Goal: Transaction & Acquisition: Download file/media

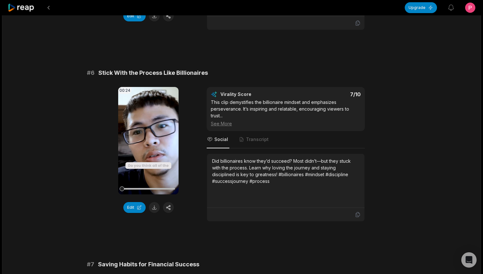
scroll to position [949, 0]
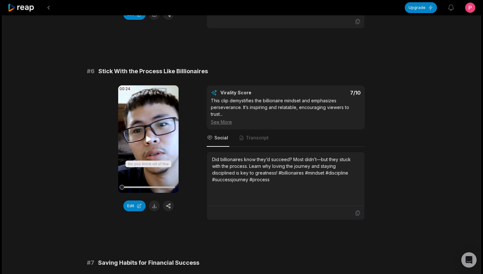
click at [147, 136] on icon at bounding box center [149, 139] width 8 height 8
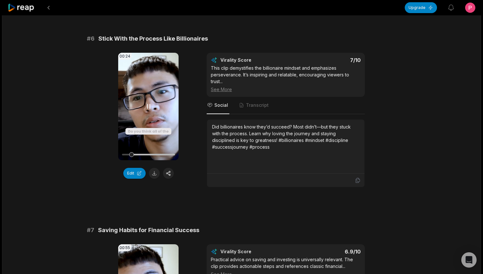
scroll to position [982, 0]
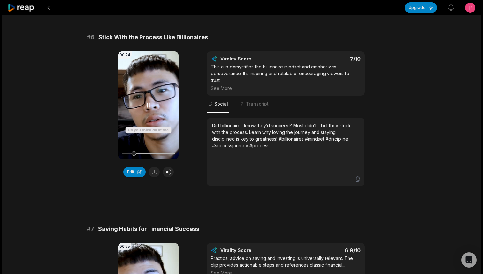
click at [149, 103] on icon at bounding box center [149, 105] width 8 height 8
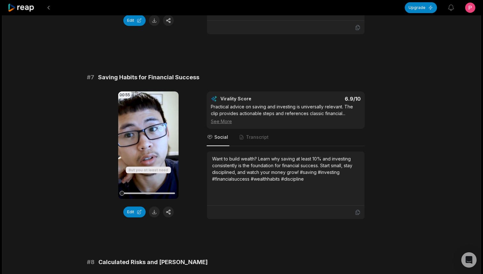
scroll to position [1135, 0]
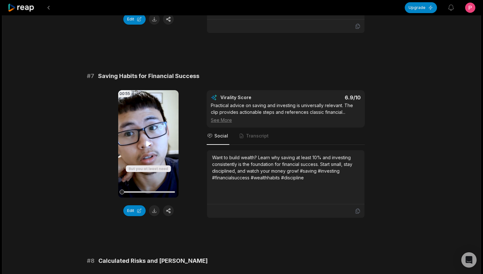
click at [147, 141] on icon at bounding box center [149, 144] width 8 height 8
click at [148, 146] on icon at bounding box center [149, 144] width 8 height 8
click at [148, 145] on icon at bounding box center [149, 144] width 8 height 8
click at [156, 209] on button at bounding box center [154, 210] width 11 height 11
